Goal: Task Accomplishment & Management: Use online tool/utility

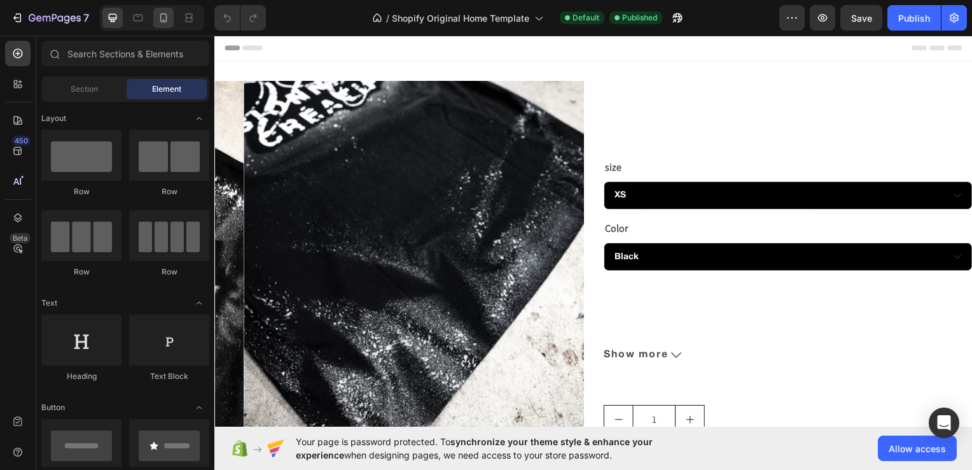
click at [160, 22] on icon at bounding box center [163, 17] width 13 height 13
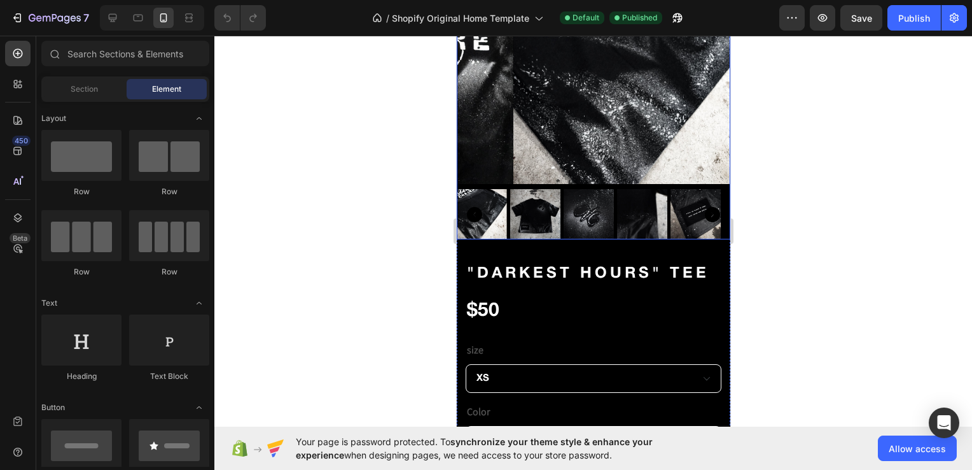
scroll to position [155, 0]
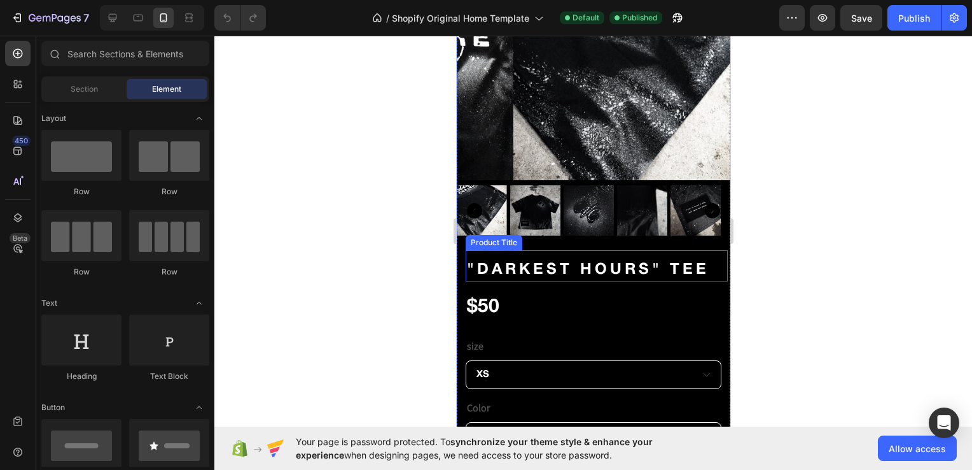
click at [606, 265] on h2 ""DARKEST HOURS" TEE" at bounding box center [596, 270] width 262 height 22
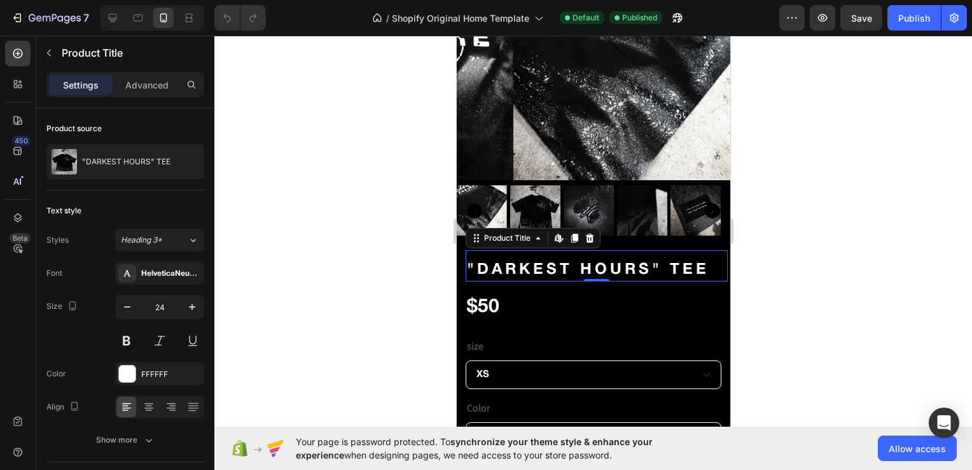
click at [144, 73] on div "Settings Advanced" at bounding box center [125, 84] width 158 height 25
click at [144, 87] on p "Advanced" at bounding box center [146, 84] width 43 height 13
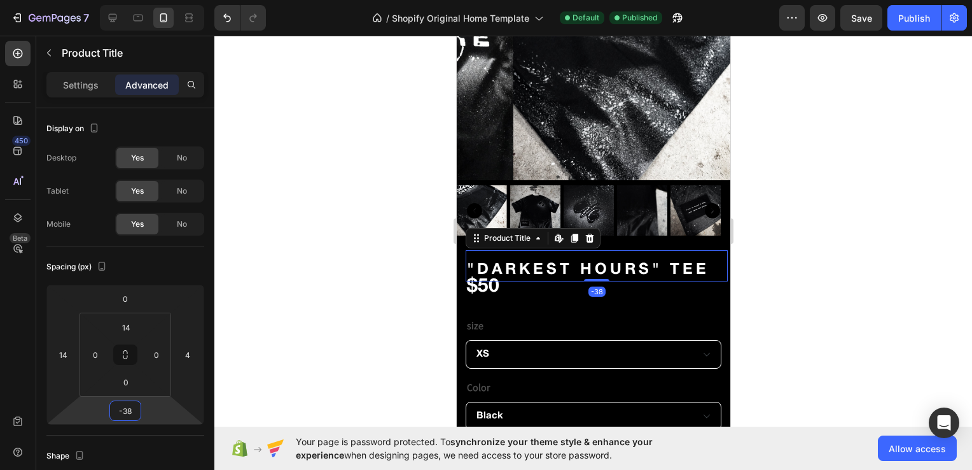
drag, startPoint x: 147, startPoint y: 410, endPoint x: 145, endPoint y: 420, distance: 10.4
click at [145, 0] on html "7 / Shopify Original Home Template Default Published Preview Save Publish 450 B…" at bounding box center [486, 0] width 972 height 0
click at [231, 22] on icon "Undo/Redo" at bounding box center [227, 17] width 13 height 13
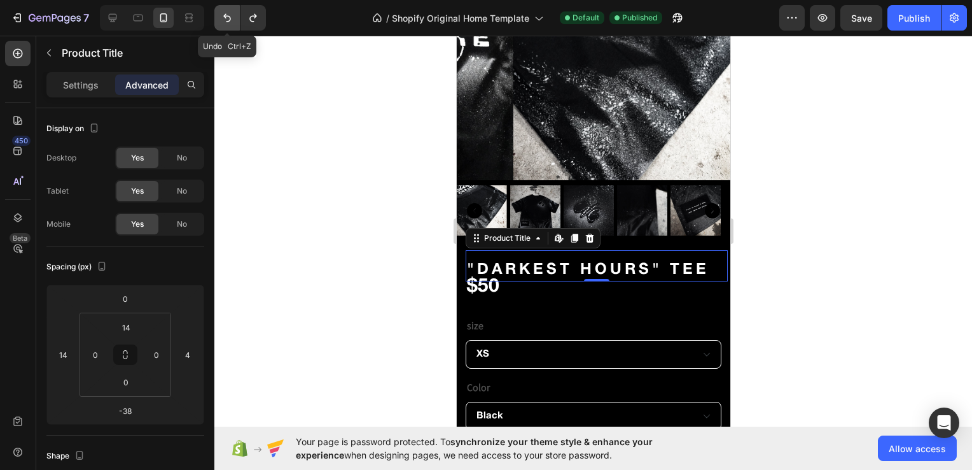
click at [224, 22] on icon "Undo/Redo" at bounding box center [227, 17] width 13 height 13
type input "-6"
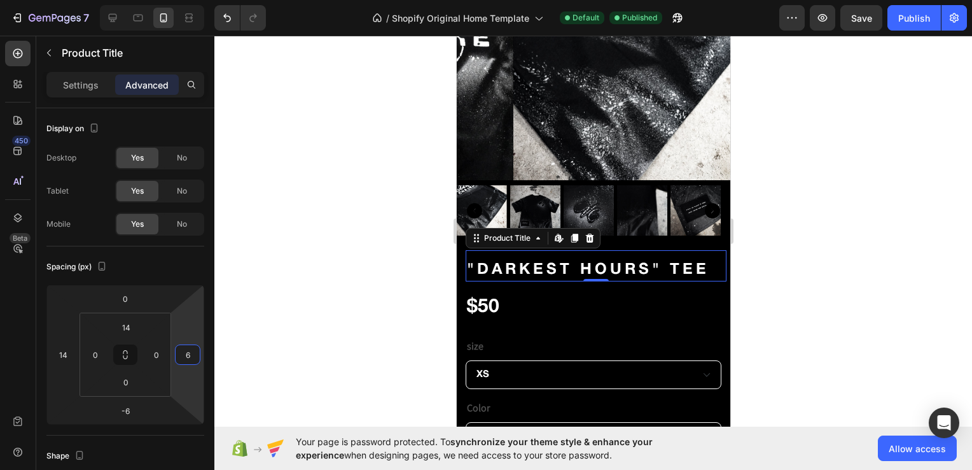
click at [176, 0] on html "7 / Shopify Original Home Template Default Published Preview Save Publish 450 B…" at bounding box center [486, 0] width 972 height 0
click at [191, 0] on html "7 / Shopify Original Home Template Default Published Preview Save Publish 450 B…" at bounding box center [486, 0] width 972 height 0
click at [191, 0] on html "7 / Shopify Original Home Template Default Need republishing Preview Publish 45…" at bounding box center [486, 0] width 972 height 0
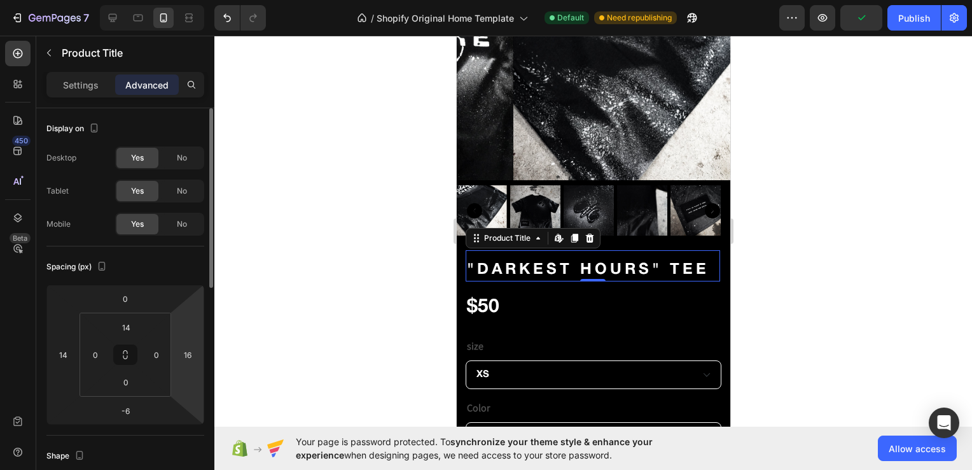
click at [191, 0] on html "7 / Shopify Original Home Template Default Need republishing Preview Publish 45…" at bounding box center [486, 0] width 972 height 0
click at [914, 11] on div "Publish" at bounding box center [914, 17] width 32 height 13
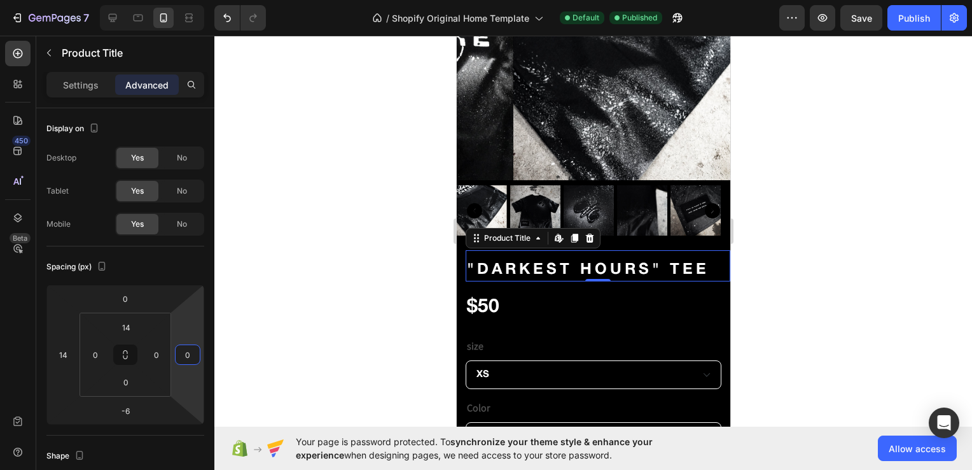
type input "-2"
click at [191, 0] on html "7 / Shopify Original Home Template Default Published Preview Save Publish 450 B…" at bounding box center [486, 0] width 972 height 0
click at [910, 19] on div "Publish" at bounding box center [914, 17] width 32 height 13
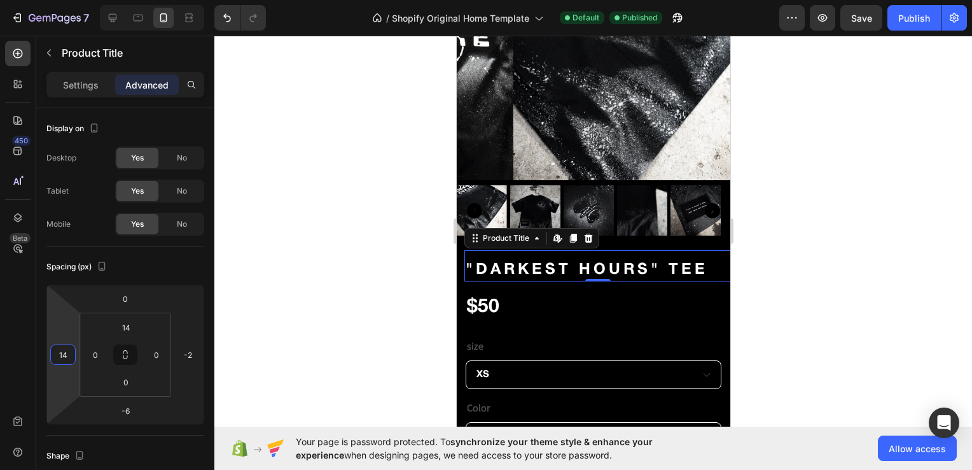
type input "16"
click at [73, 0] on html "7 / Shopify Original Home Template Default Published Preview Save Publish 450 B…" at bounding box center [486, 0] width 972 height 0
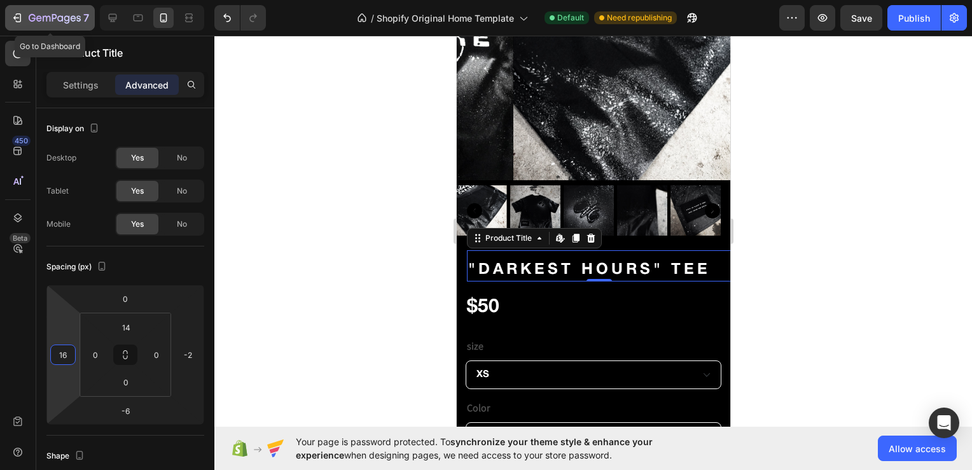
click at [45, 20] on icon "button" at bounding box center [55, 18] width 52 height 11
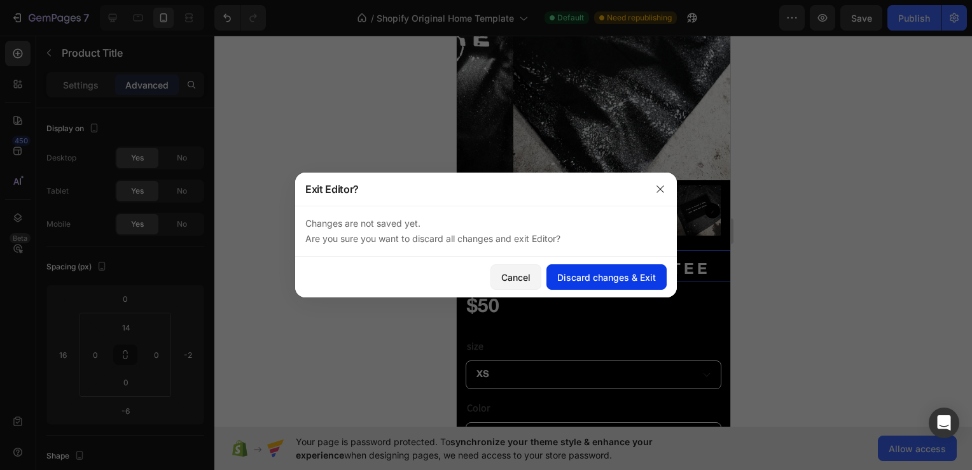
click at [629, 280] on div "Discard changes & Exit" at bounding box center [606, 276] width 99 height 13
